Goal: Check status: Check status

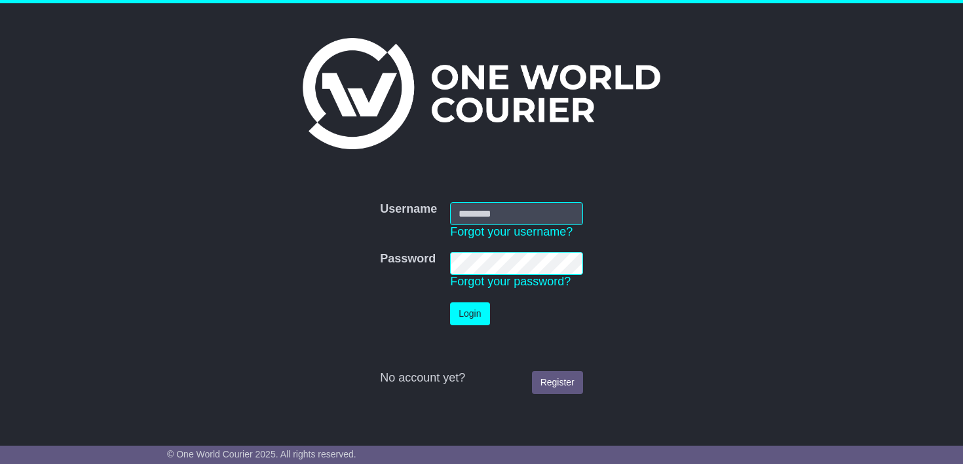
type input "**********"
click at [464, 313] on button "Login" at bounding box center [469, 314] width 39 height 23
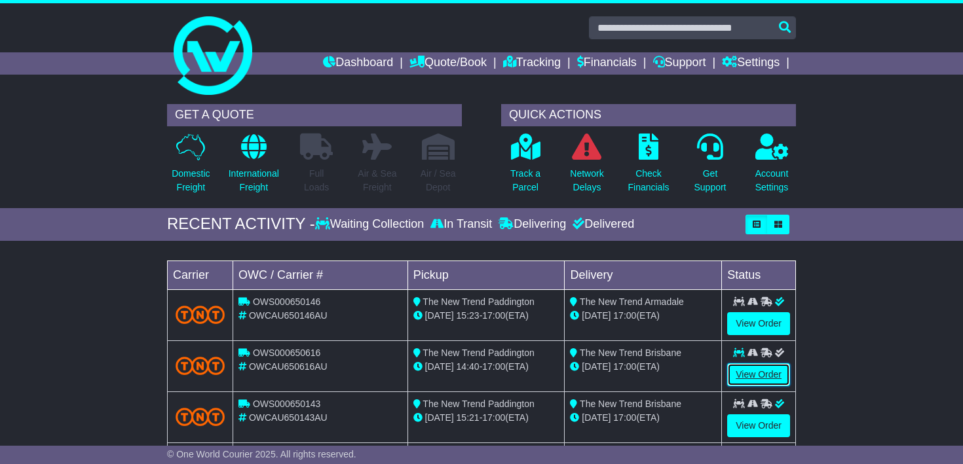
click at [757, 375] on link "View Order" at bounding box center [758, 374] width 63 height 23
